Goal: Transaction & Acquisition: Purchase product/service

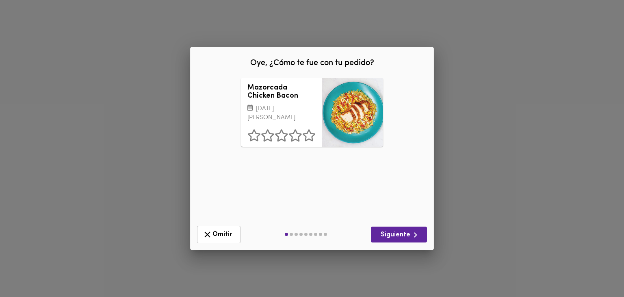
click at [327, 150] on div "Mazorcada Chicken Bacon [DATE][PERSON_NAME] ¿Qué deberíamos mejorar? Presentaci…" at bounding box center [312, 148] width 231 height 141
click at [395, 235] on span "Siguiente" at bounding box center [399, 235] width 43 height 10
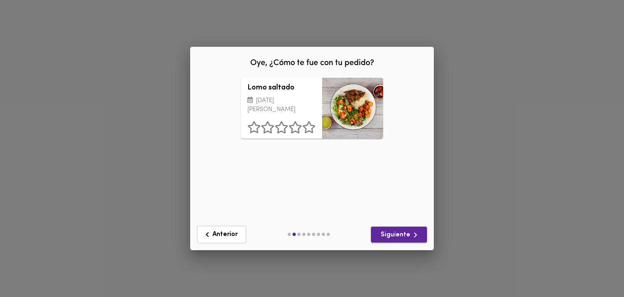
click at [395, 235] on span "Siguiente" at bounding box center [399, 235] width 43 height 10
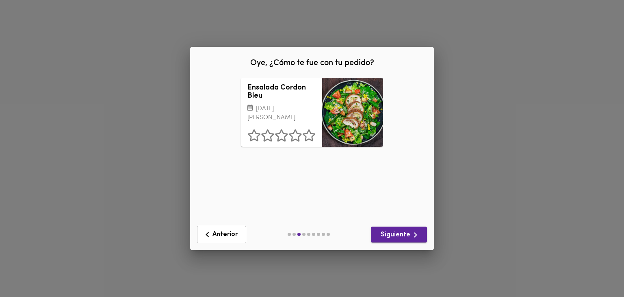
click at [395, 235] on span "Siguiente" at bounding box center [399, 235] width 43 height 10
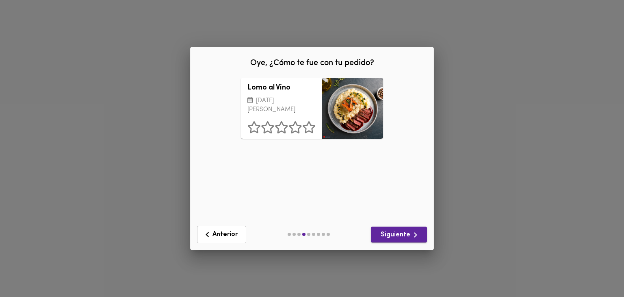
click at [395, 235] on span "Siguiente" at bounding box center [399, 235] width 43 height 10
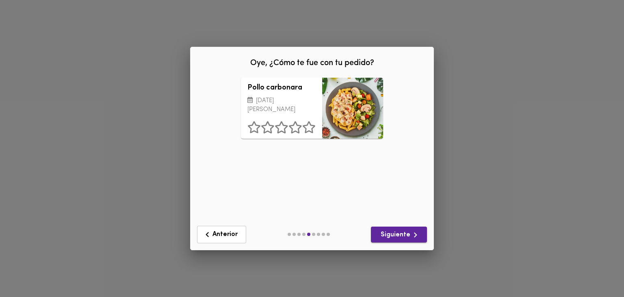
click at [395, 235] on span "Siguiente" at bounding box center [399, 235] width 43 height 10
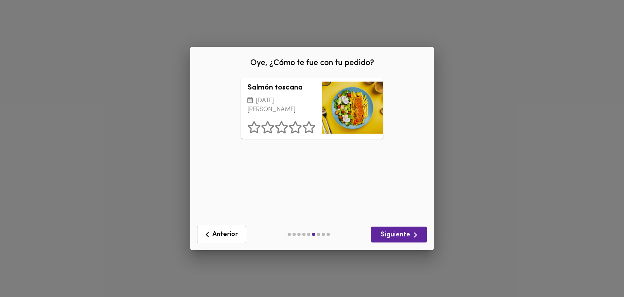
click at [273, 152] on div "Salmón toscana [DATE][PERSON_NAME] ¿Qué deberíamos mejorar? Presentación Sabor …" at bounding box center [312, 148] width 231 height 141
click at [320, 150] on div "Salmón toscana [DATE][PERSON_NAME] ¿Qué deberíamos mejorar? Presentación Sabor …" at bounding box center [312, 148] width 231 height 141
click at [404, 237] on span "Siguiente" at bounding box center [399, 235] width 43 height 10
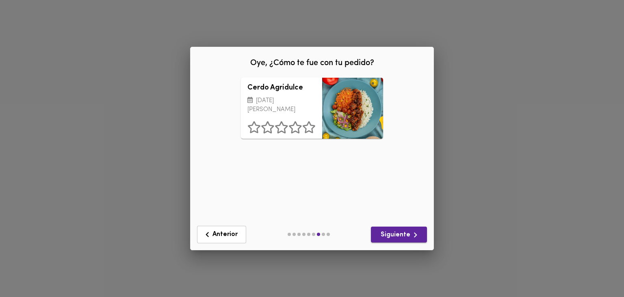
click at [403, 238] on span "Siguiente" at bounding box center [399, 235] width 43 height 10
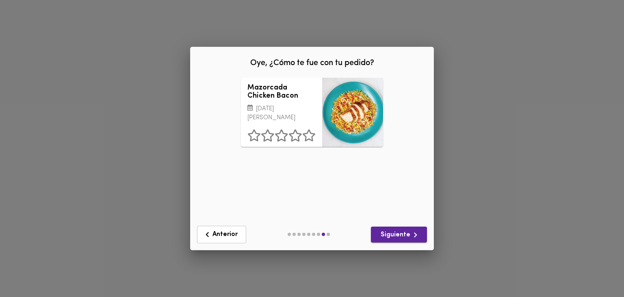
click at [403, 238] on span "Siguiente" at bounding box center [399, 235] width 43 height 10
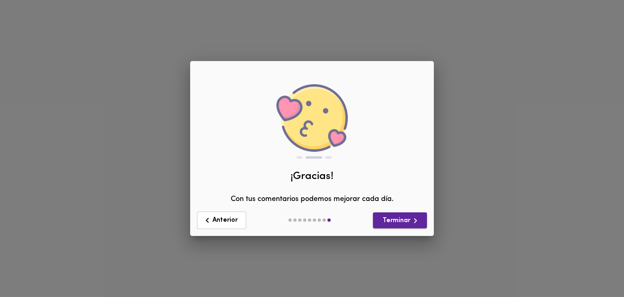
click at [403, 238] on div "Oye, ¿Cómo te fue con tu pedido? Mazorcada Chicken Bacon [DATE][PERSON_NAME] ¿Q…" at bounding box center [312, 148] width 624 height 297
click at [403, 224] on span "Terminar" at bounding box center [400, 220] width 41 height 10
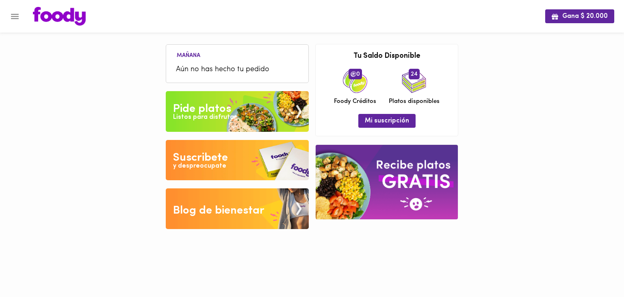
click at [17, 23] on button "Menu" at bounding box center [15, 17] width 20 height 20
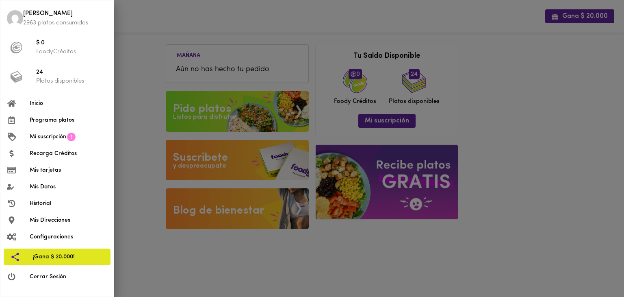
click at [67, 120] on span "Programa platos" at bounding box center [69, 120] width 78 height 9
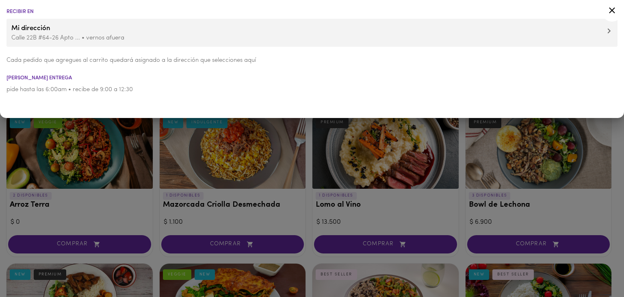
click at [159, 222] on div at bounding box center [312, 148] width 624 height 297
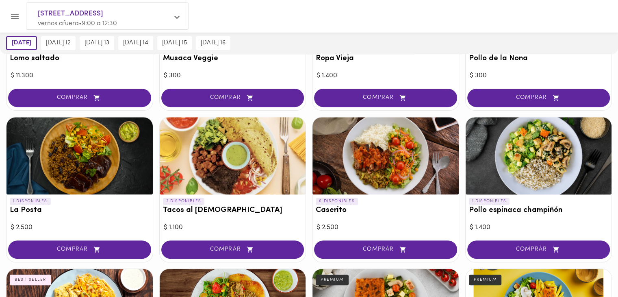
scroll to position [447, 0]
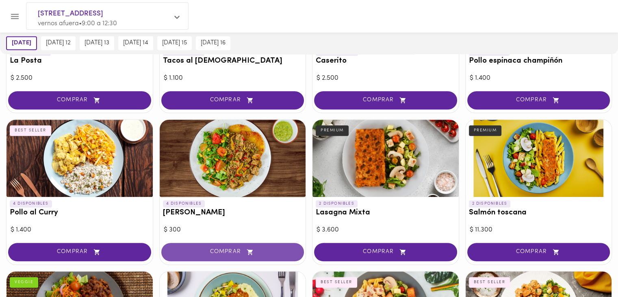
click at [239, 249] on span "COMPRAR" at bounding box center [233, 251] width 123 height 7
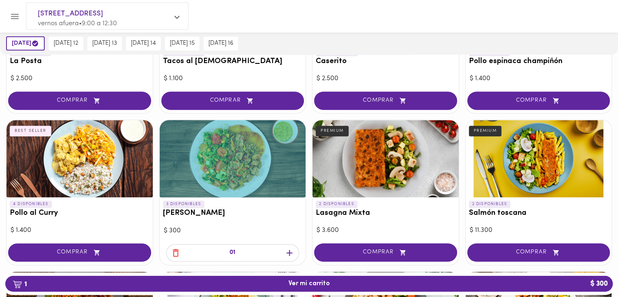
scroll to position [298, 0]
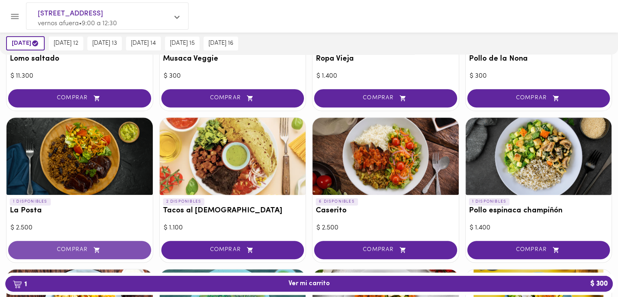
click at [81, 248] on span "COMPRAR" at bounding box center [79, 249] width 123 height 7
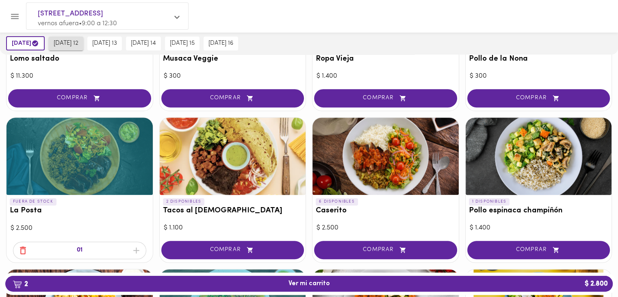
click at [65, 41] on span "[DATE] 12" at bounding box center [66, 43] width 25 height 7
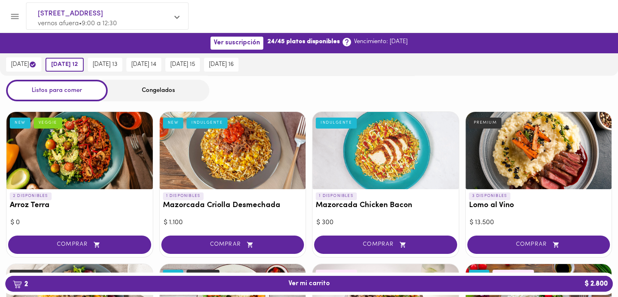
scroll to position [149, 0]
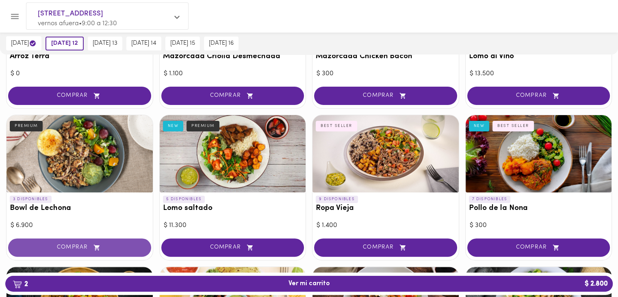
click at [86, 246] on span "COMPRAR" at bounding box center [79, 247] width 123 height 7
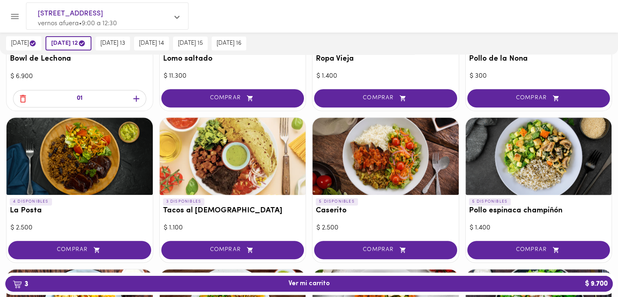
scroll to position [447, 0]
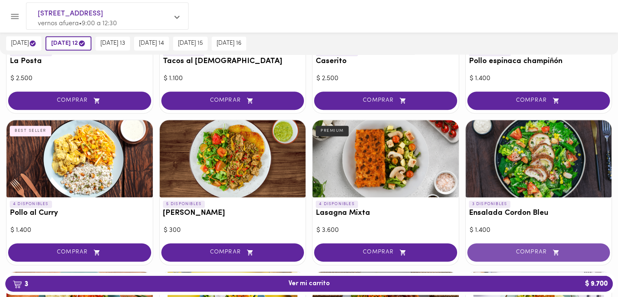
click at [524, 249] on span "COMPRAR" at bounding box center [539, 252] width 123 height 7
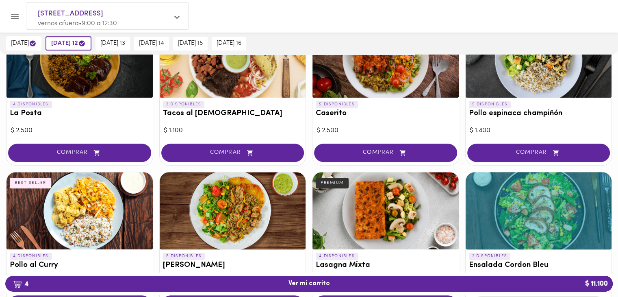
scroll to position [544, 0]
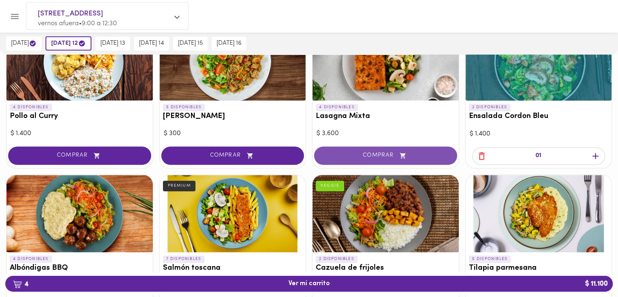
click at [385, 153] on span "COMPRAR" at bounding box center [385, 155] width 123 height 7
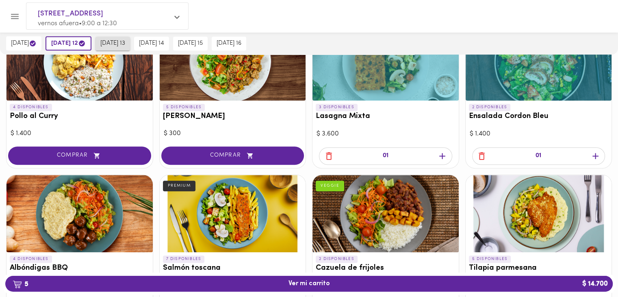
click at [125, 44] on span "[DATE] 13" at bounding box center [112, 43] width 25 height 7
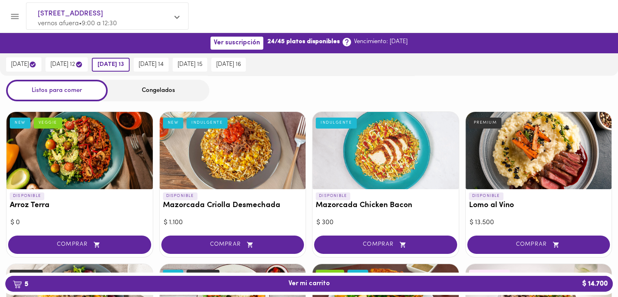
scroll to position [149, 0]
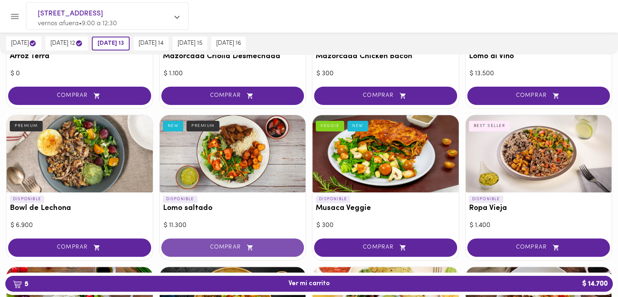
click at [232, 248] on span "COMPRAR" at bounding box center [233, 247] width 123 height 7
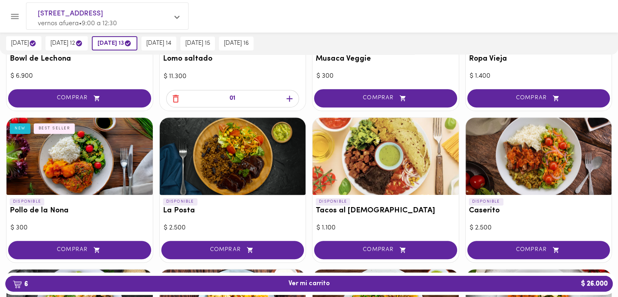
scroll to position [447, 0]
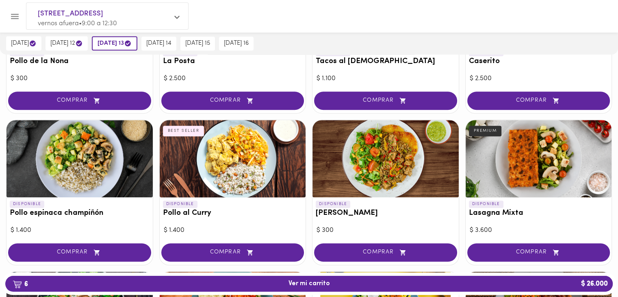
drag, startPoint x: 226, startPoint y: 250, endPoint x: 280, endPoint y: 241, distance: 54.8
click at [226, 250] on span "COMPRAR" at bounding box center [233, 252] width 123 height 7
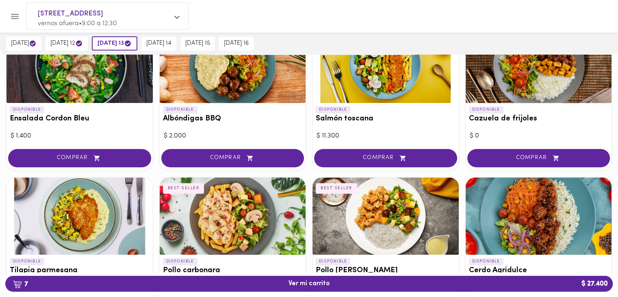
scroll to position [842, 0]
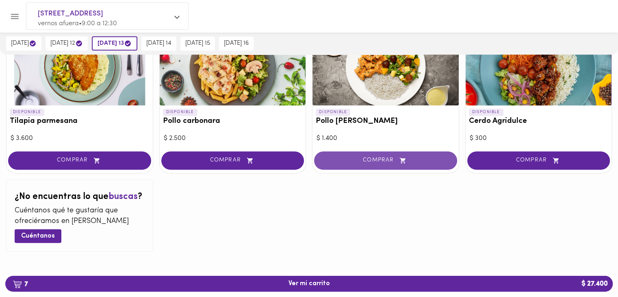
click at [373, 157] on span "COMPRAR" at bounding box center [385, 160] width 123 height 7
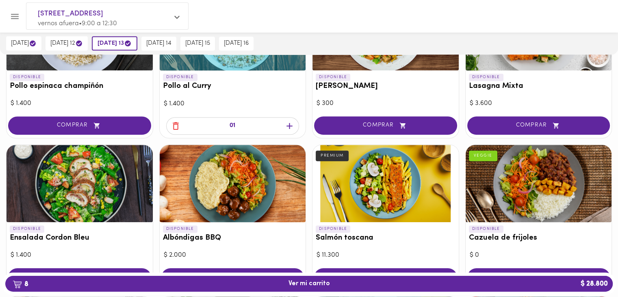
scroll to position [544, 0]
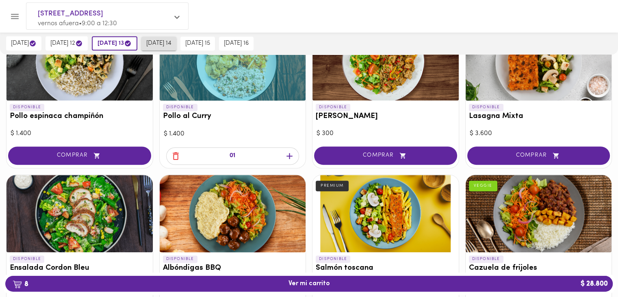
click at [171, 45] on span "[DATE] 14" at bounding box center [158, 43] width 25 height 7
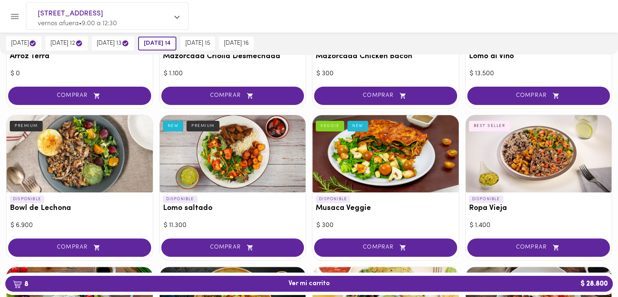
scroll to position [298, 0]
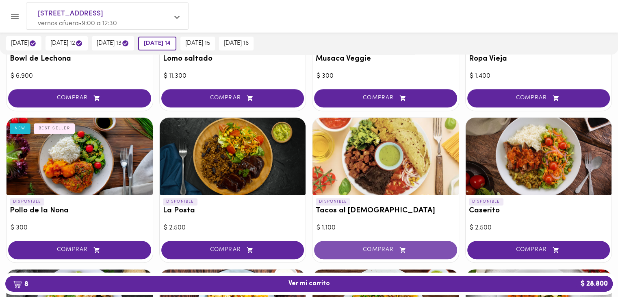
click at [367, 247] on span "COMPRAR" at bounding box center [385, 249] width 123 height 7
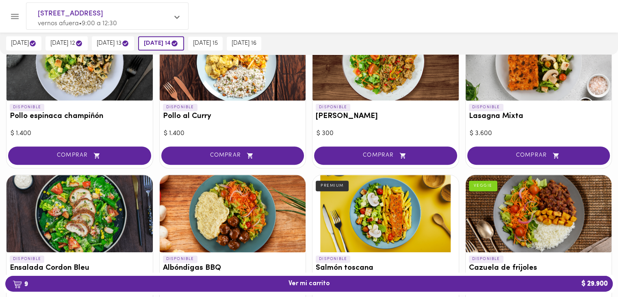
scroll to position [693, 0]
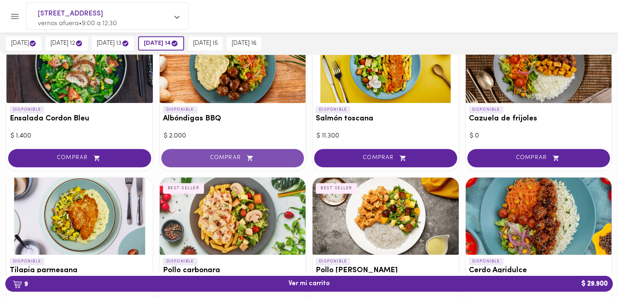
click at [211, 158] on span "COMPRAR" at bounding box center [233, 157] width 123 height 7
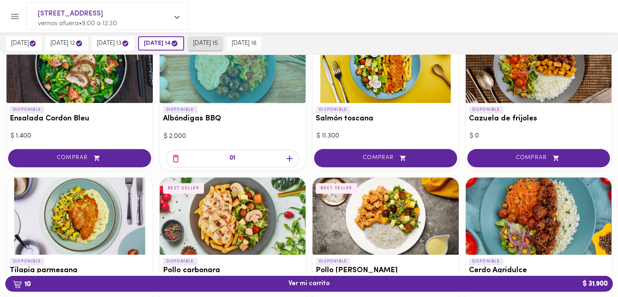
click at [210, 40] on span "[DATE] 15" at bounding box center [205, 43] width 25 height 7
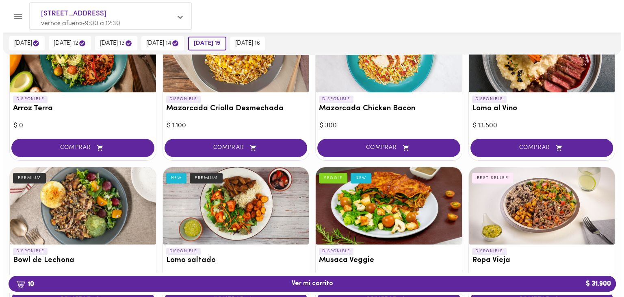
scroll to position [246, 0]
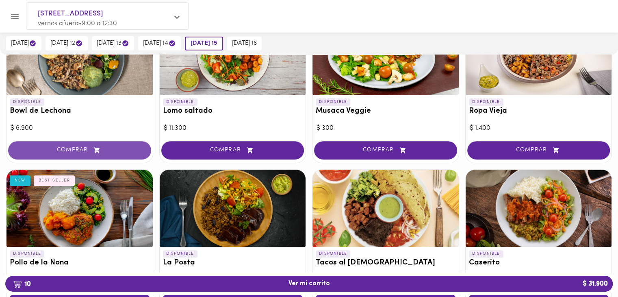
click at [73, 153] on button "COMPRAR" at bounding box center [79, 150] width 143 height 18
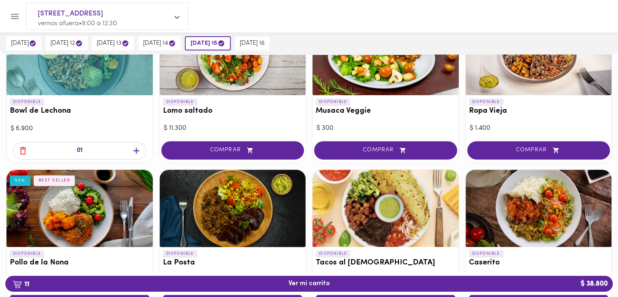
click at [252, 282] on span "11 Ver mi carrito $ 38.800" at bounding box center [309, 284] width 595 height 8
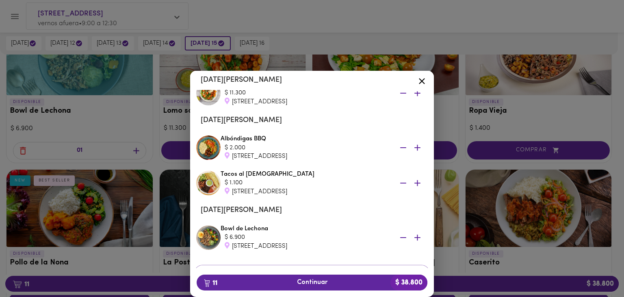
scroll to position [348, 0]
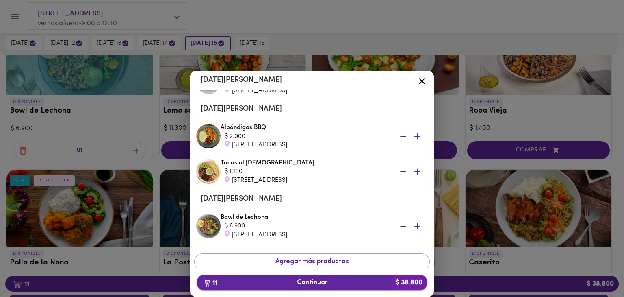
click at [330, 280] on span "11 Continuar $ 38.800" at bounding box center [312, 282] width 218 height 8
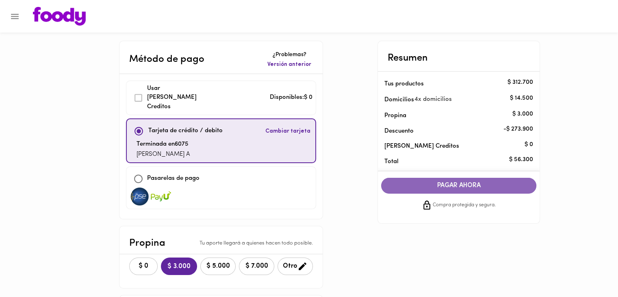
click at [480, 188] on span "PAGAR AHORA" at bounding box center [458, 186] width 139 height 8
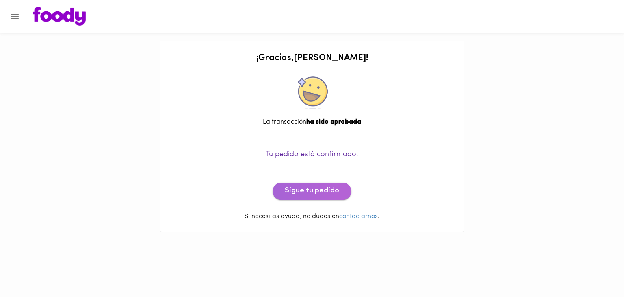
click at [315, 193] on span "Sigue tu pedido" at bounding box center [312, 191] width 54 height 9
